Goal: Task Accomplishment & Management: Manage account settings

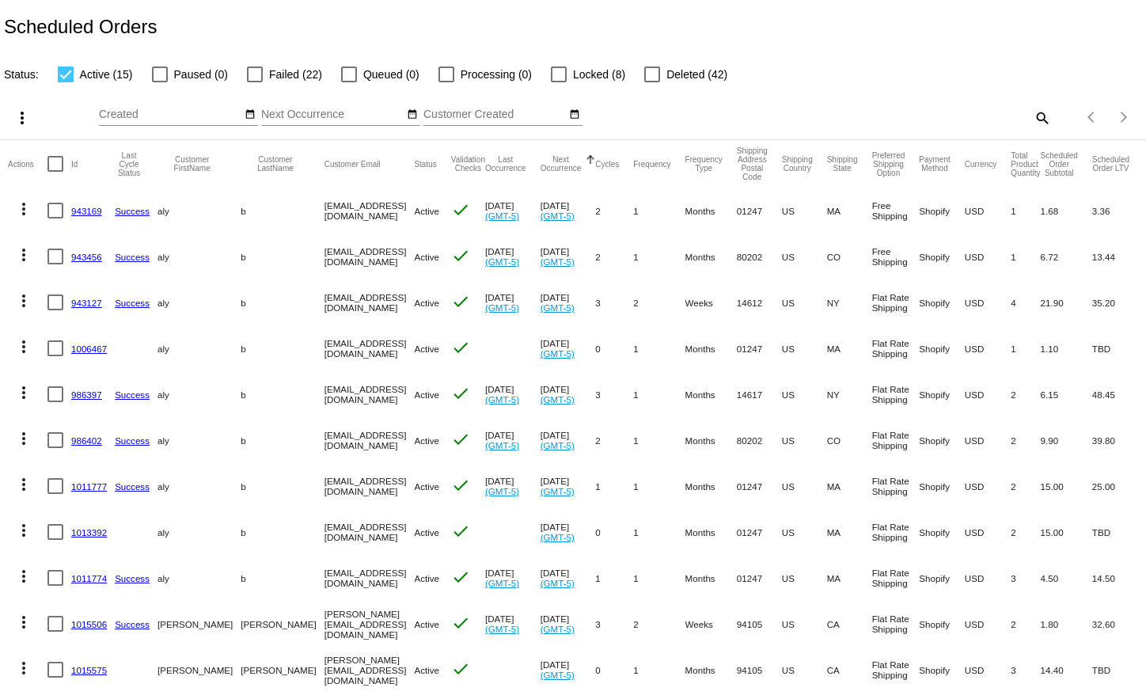
click at [96, 213] on link "943169" at bounding box center [86, 211] width 31 height 10
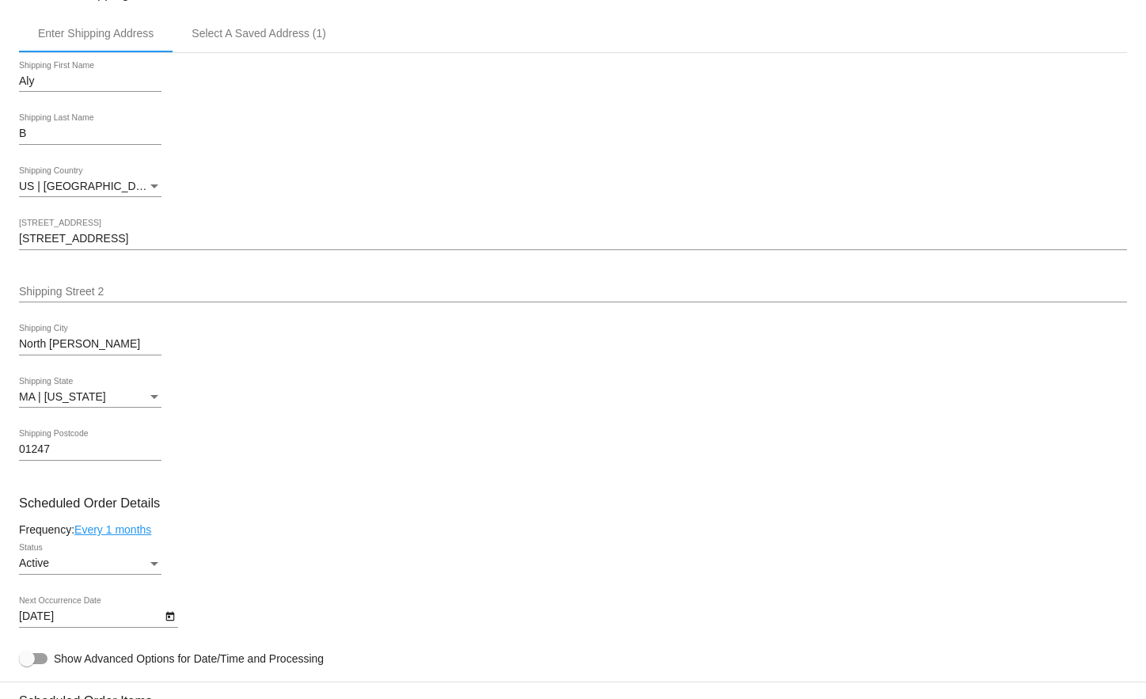
scroll to position [738, 0]
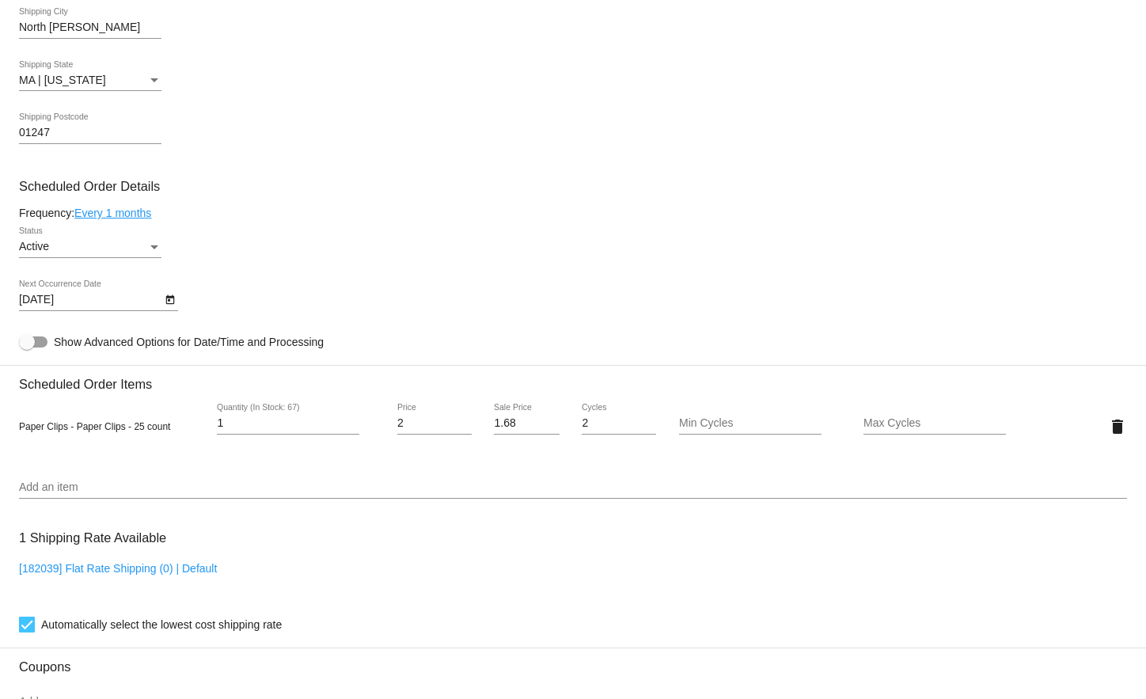
click at [169, 305] on icon "Open calendar" at bounding box center [169, 299] width 9 height 9
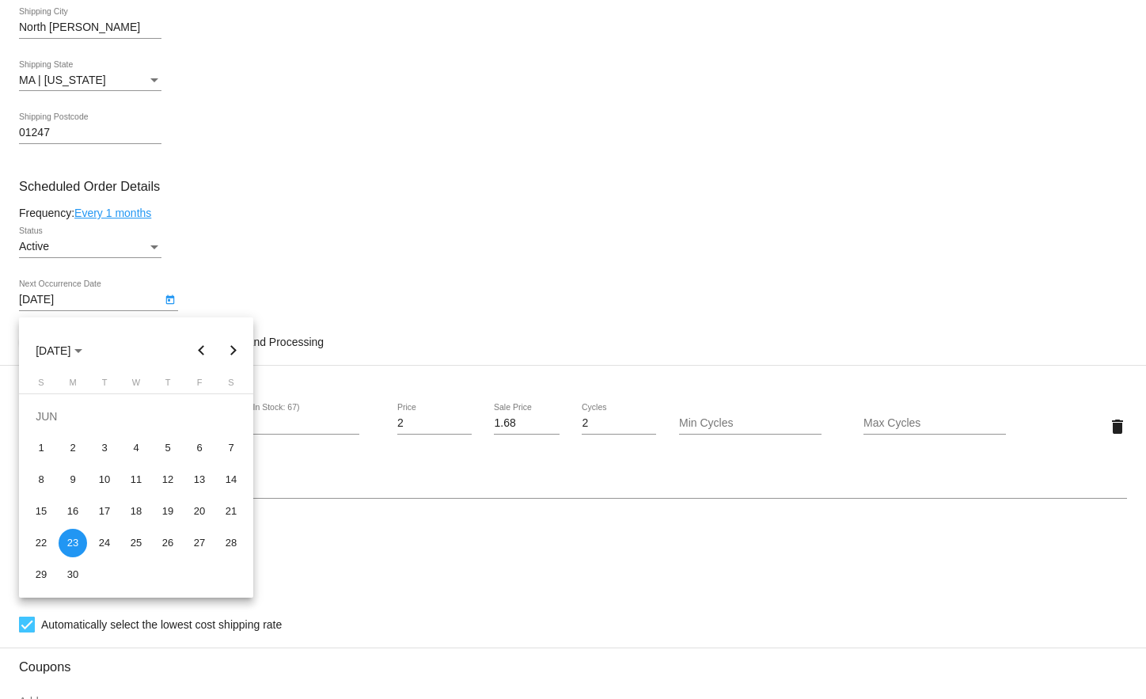
click at [168, 308] on div at bounding box center [573, 349] width 1146 height 699
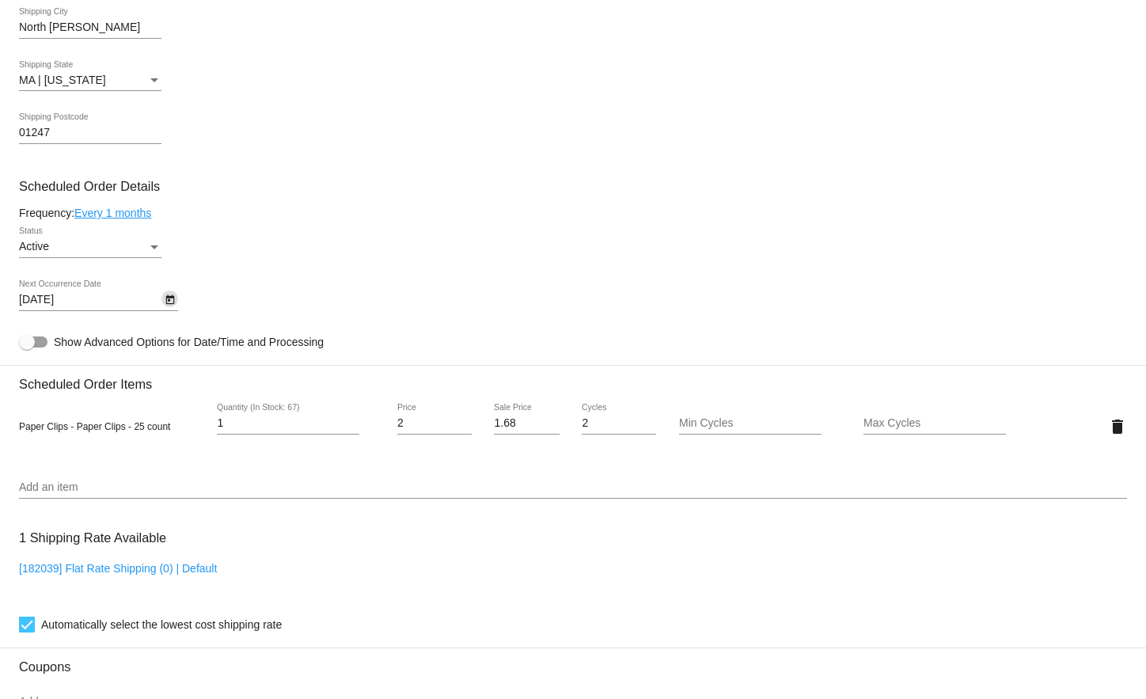
click at [40, 344] on div at bounding box center [33, 341] width 28 height 11
click at [27, 347] on input "Show Advanced Options for Date/Time and Processing" at bounding box center [26, 347] width 1 height 1
checkbox input "true"
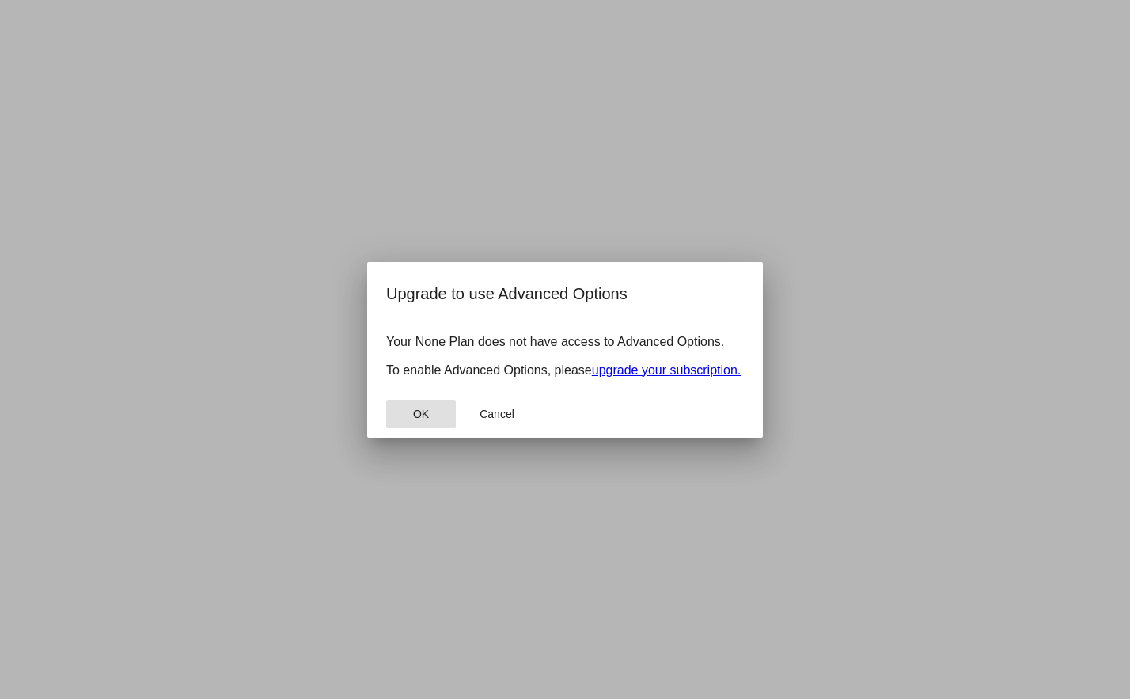
click at [428, 420] on span "OK" at bounding box center [421, 414] width 16 height 13
